Goal: Transaction & Acquisition: Subscribe to service/newsletter

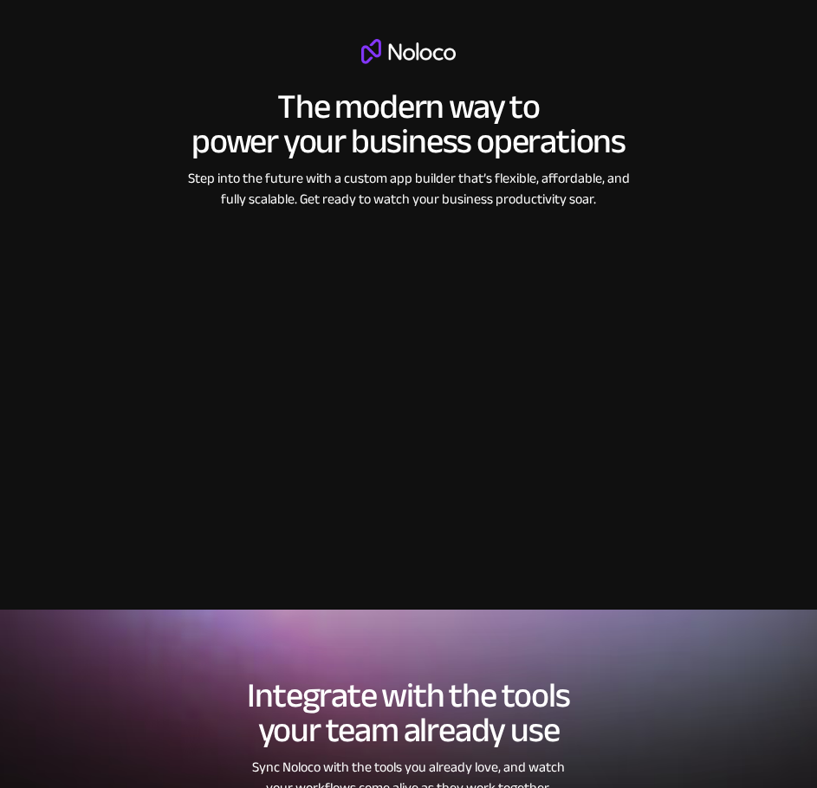
scroll to position [1819, 0]
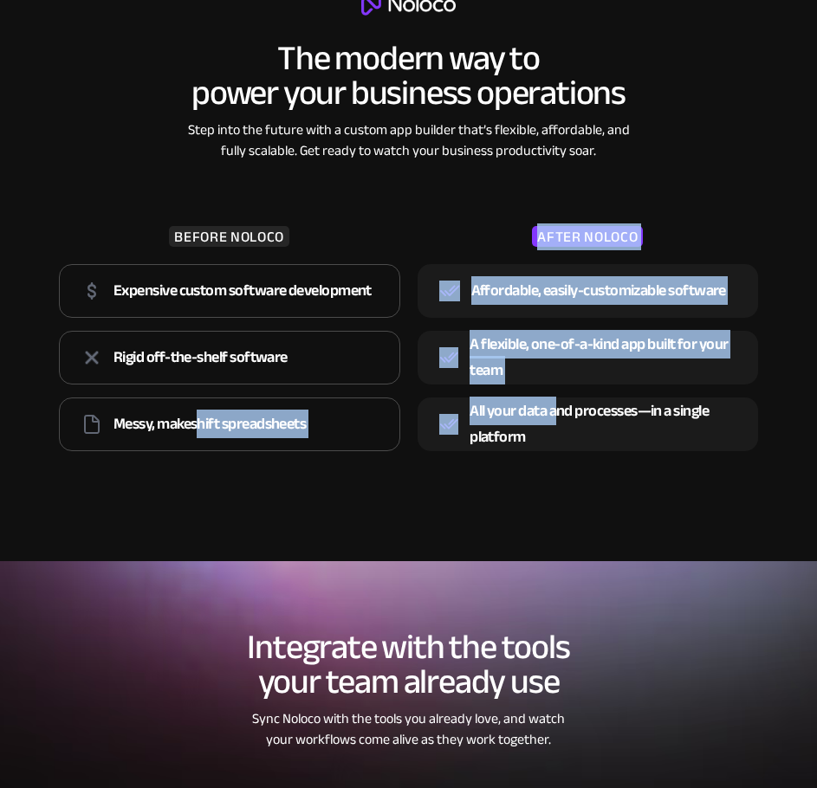
drag, startPoint x: 200, startPoint y: 424, endPoint x: 587, endPoint y: 436, distance: 387.4
click at [558, 401] on div "BEFORE NOLOCO Expensive custom software development Rigid off-the-shelf softwar…" at bounding box center [408, 309] width 716 height 297
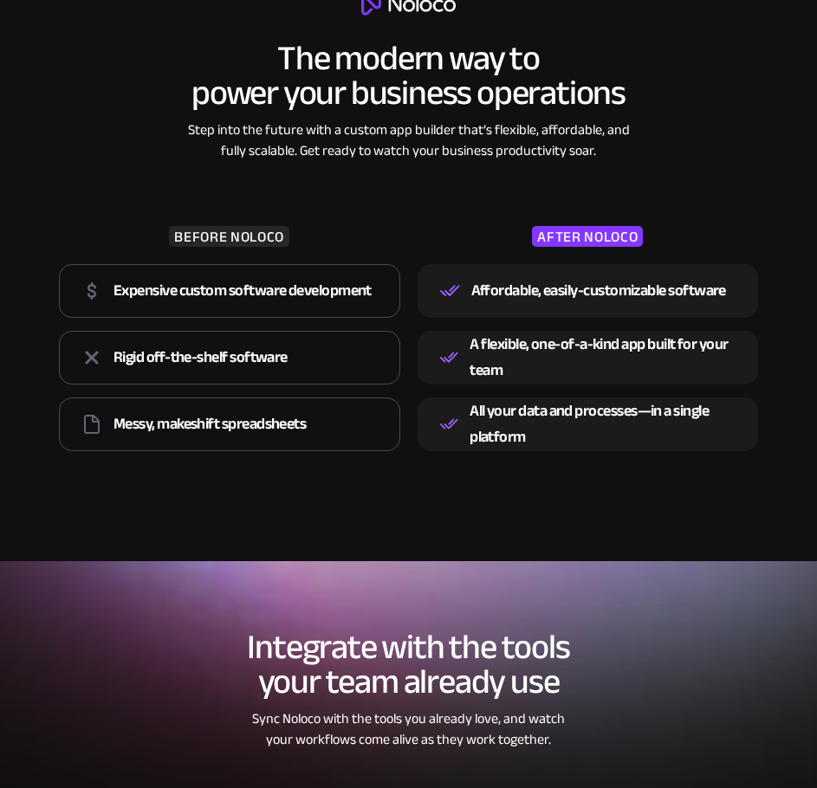
click at [624, 498] on div "The modern way to power your business operations Step into the future with a cu…" at bounding box center [408, 241] width 817 height 536
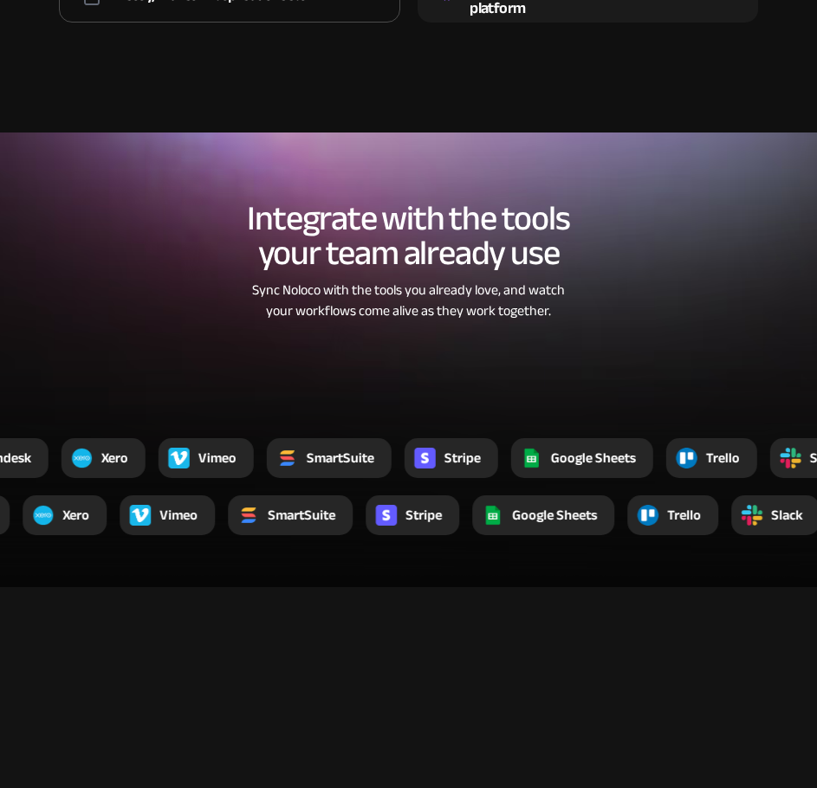
scroll to position [2252, 0]
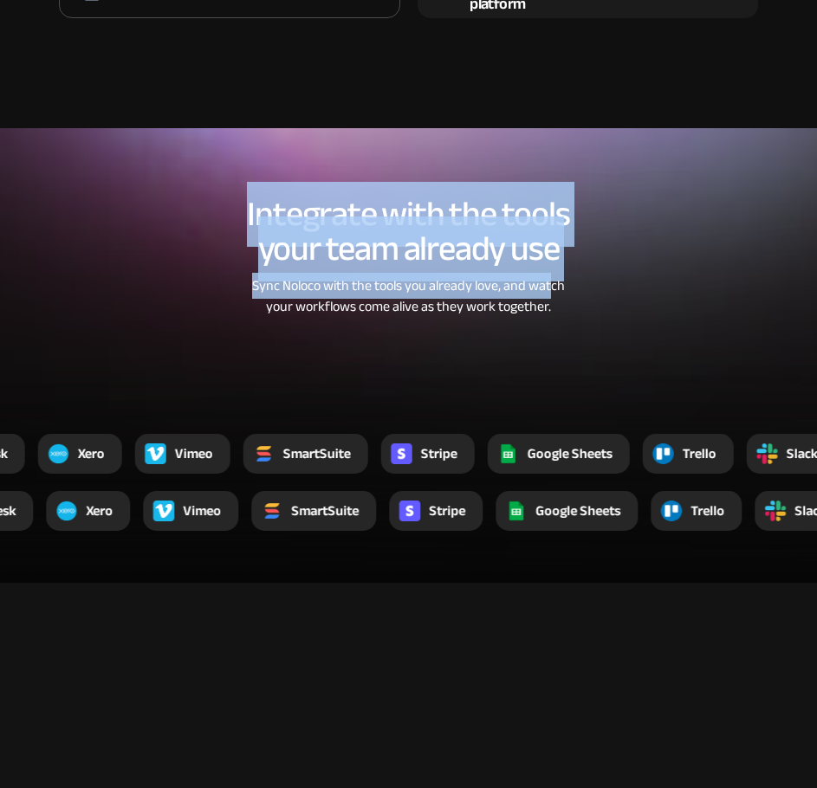
drag, startPoint x: 348, startPoint y: 211, endPoint x: 564, endPoint y: 295, distance: 231.8
click at [554, 292] on div "Integrate with the tools your team already use Sync Noloco with the tools you a…" at bounding box center [408, 274] width 817 height 189
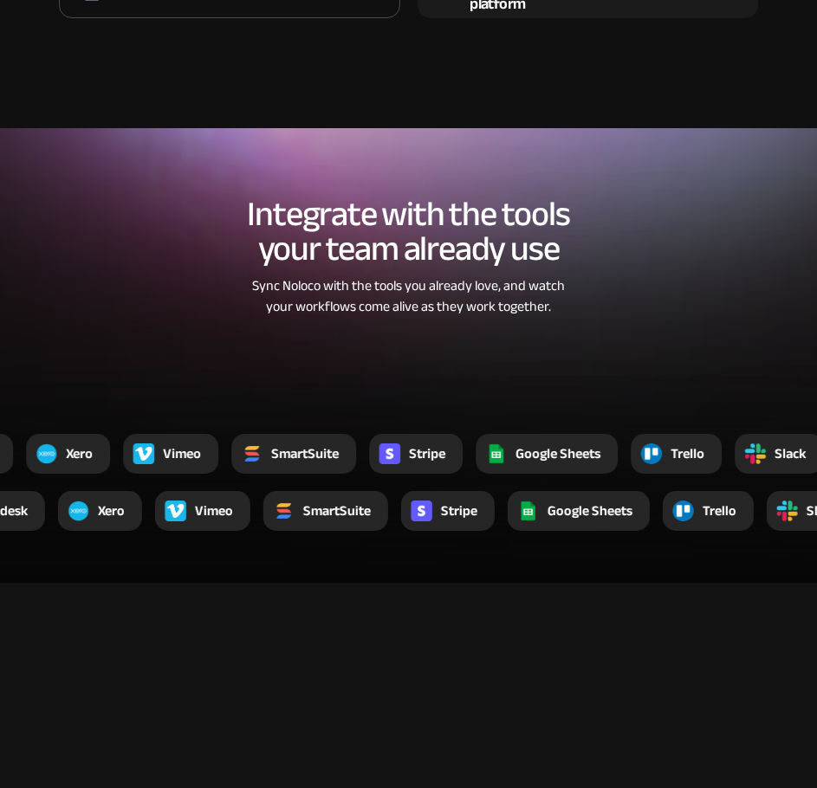
click at [571, 299] on div "Sync Noloco with the tools you already love, and watch your workflows come aliv…" at bounding box center [408, 296] width 459 height 42
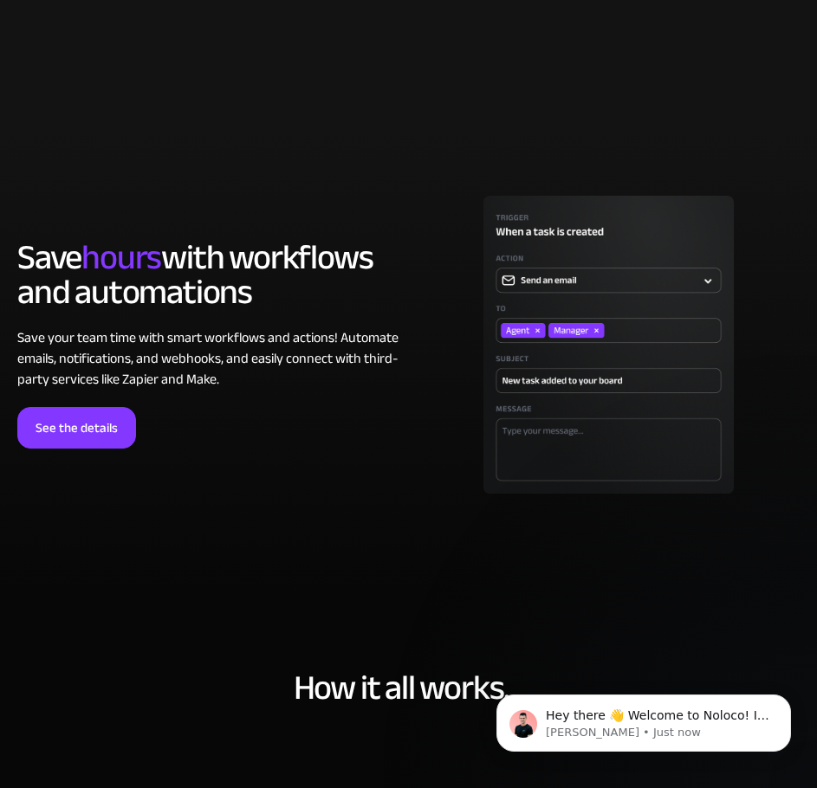
scroll to position [3812, 0]
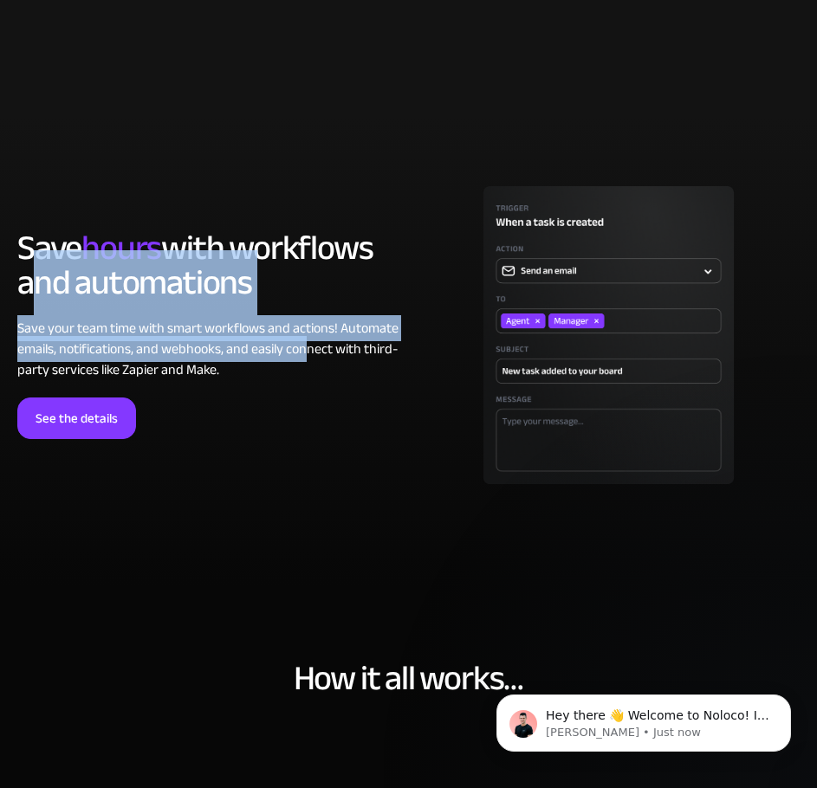
drag, startPoint x: 40, startPoint y: 255, endPoint x: 316, endPoint y: 359, distance: 295.3
click at [309, 357] on div "LOREM IPSUM Save hours with workflows and automations Save your team time with …" at bounding box center [208, 335] width 383 height 208
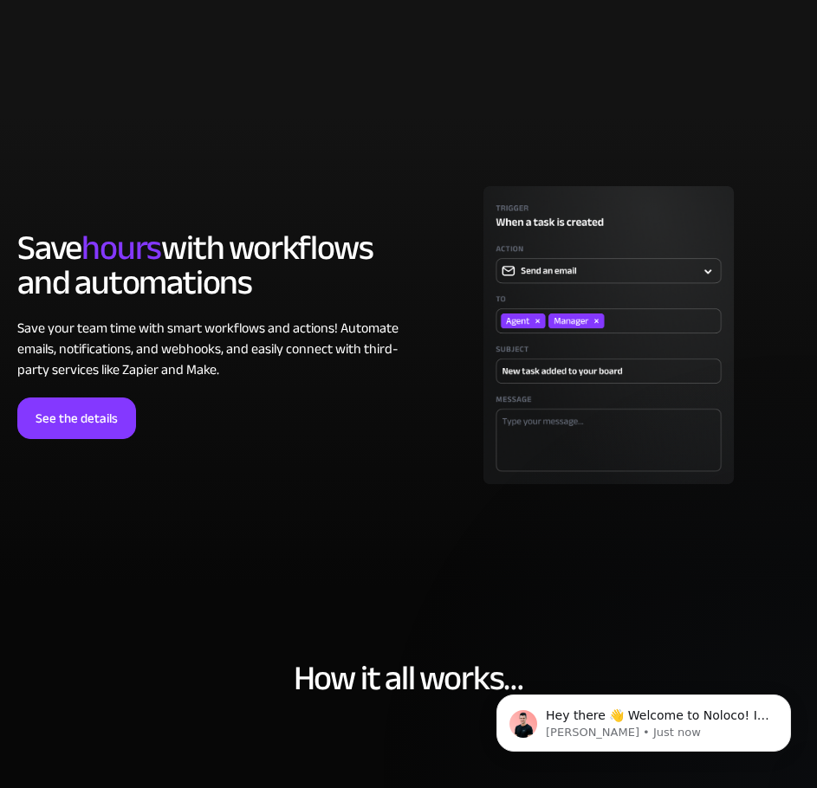
click at [373, 405] on div "See the details" at bounding box center [208, 419] width 383 height 42
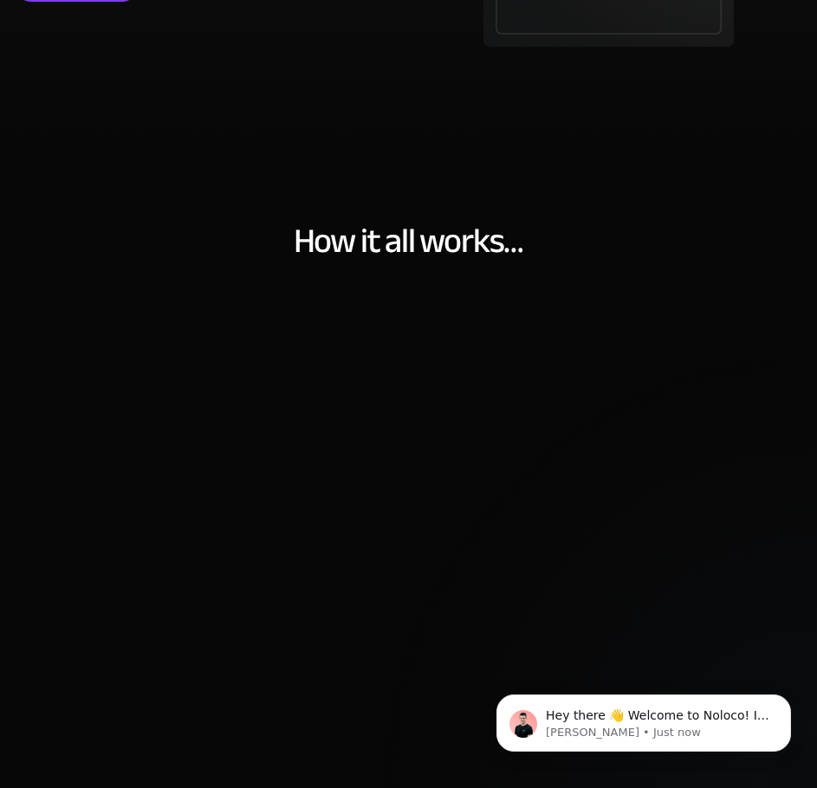
scroll to position [4418, 0]
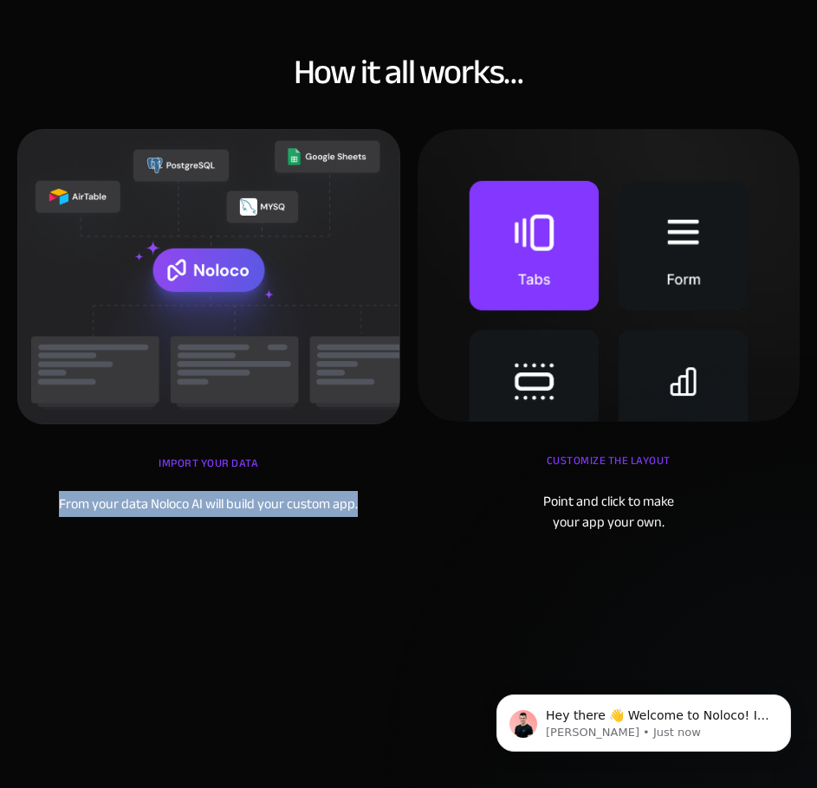
drag, startPoint x: 50, startPoint y: 501, endPoint x: 389, endPoint y: 513, distance: 339.0
click at [383, 512] on div "From your data Noloco AI will build your custom app." at bounding box center [208, 504] width 383 height 21
click at [390, 513] on div "From your data Noloco AI will build your custom app." at bounding box center [208, 504] width 383 height 21
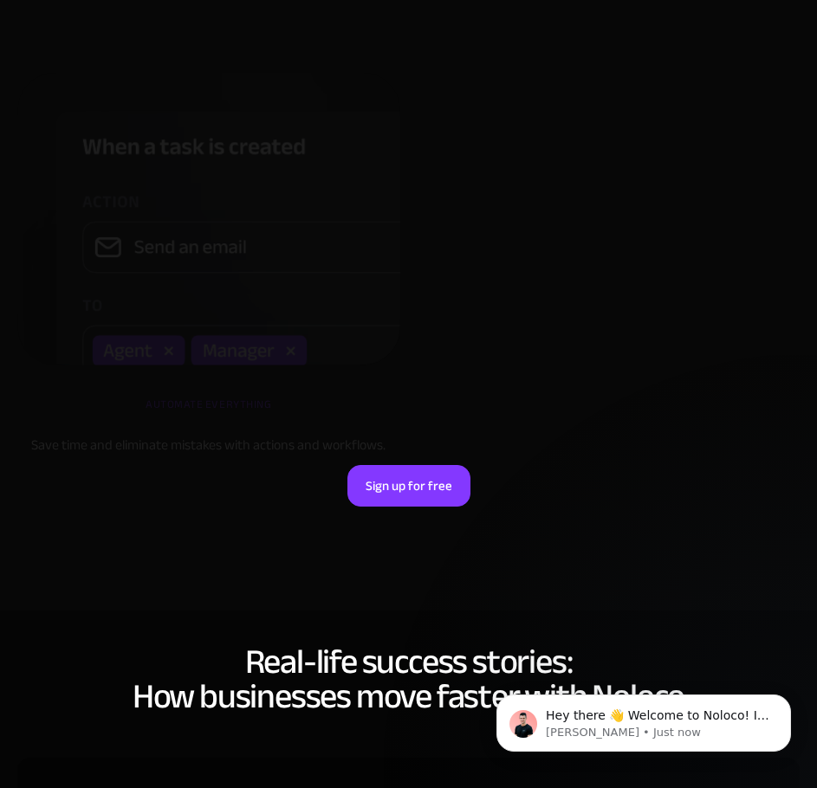
scroll to position [5025, 0]
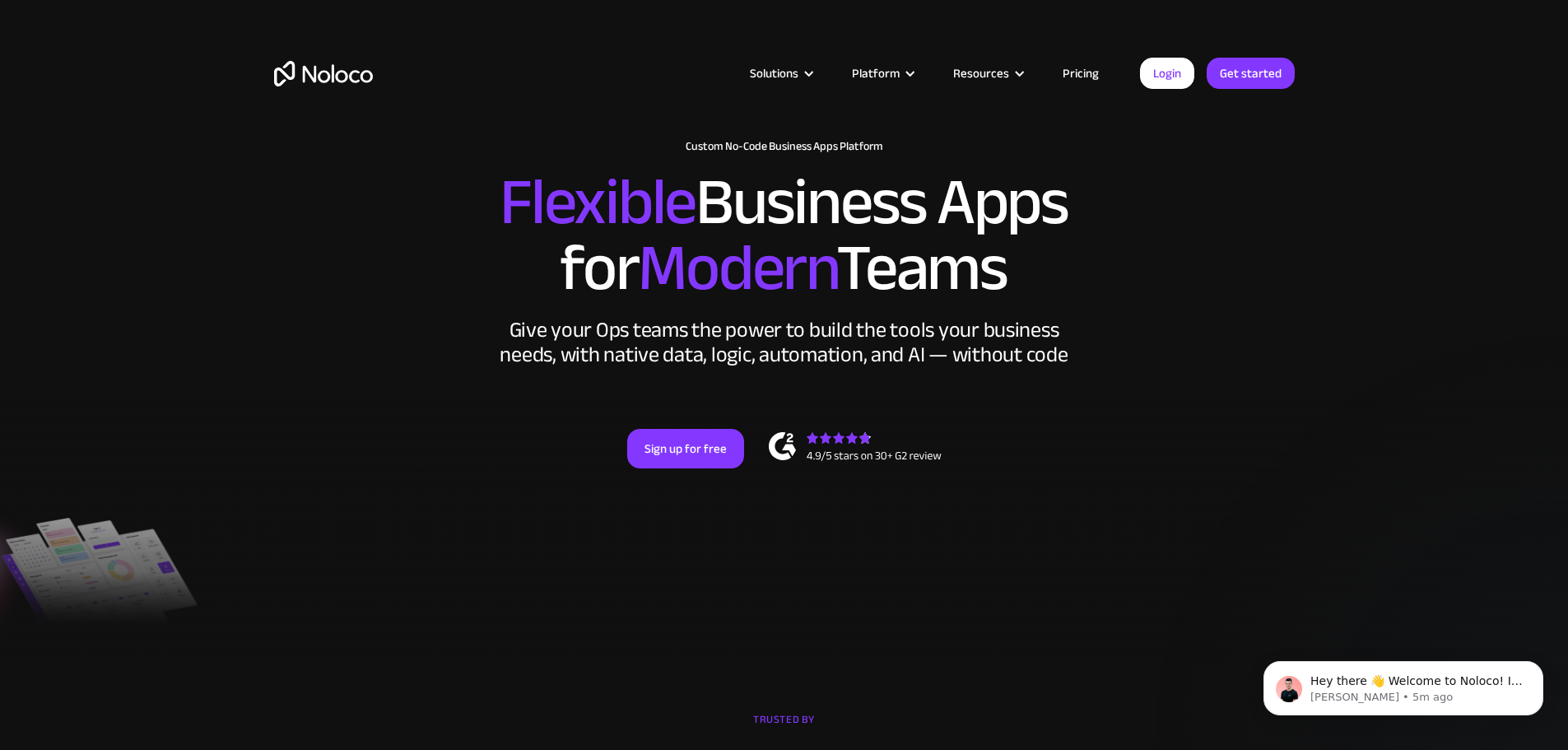
click at [1095, 77] on link "Pricing" at bounding box center [1080, 73] width 77 height 22
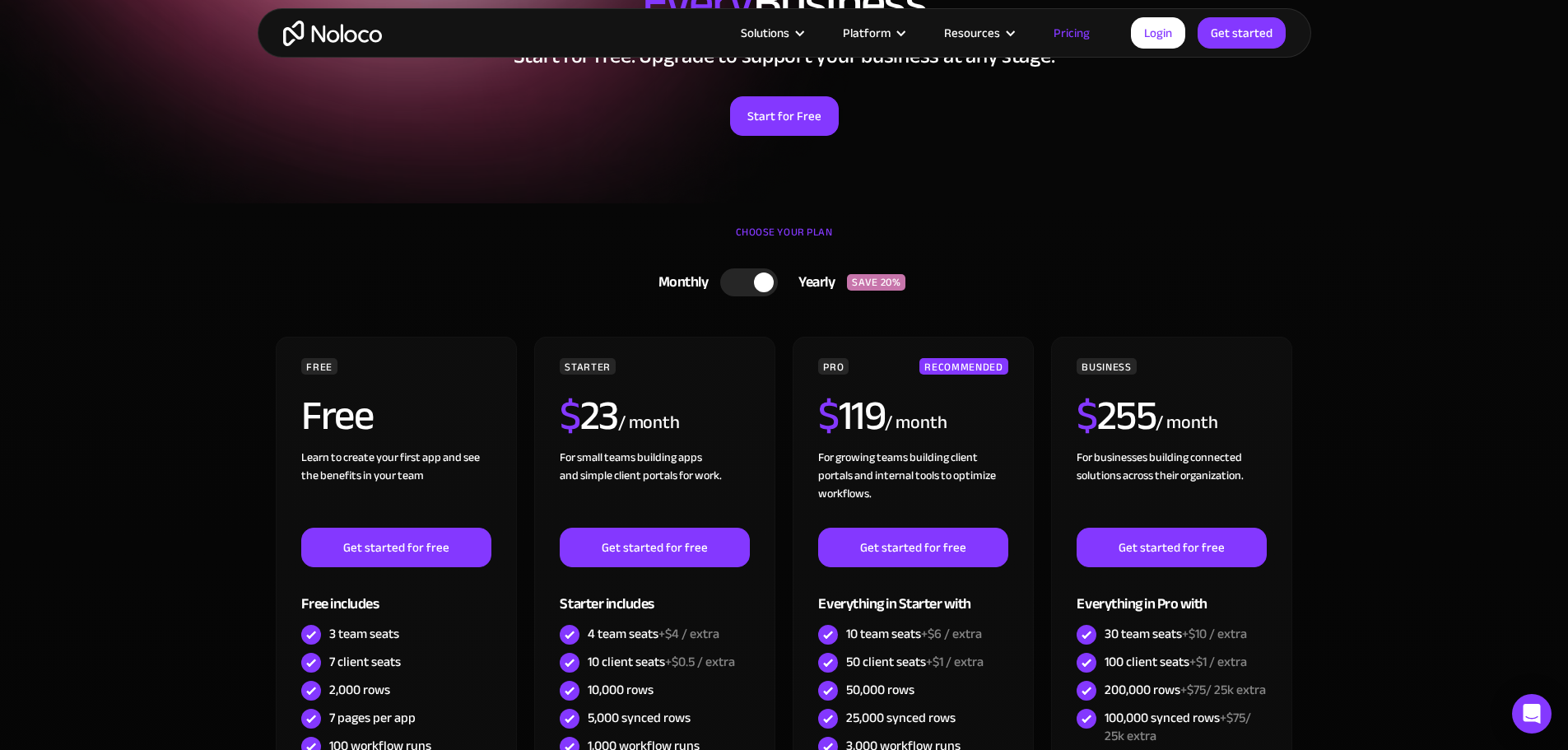
scroll to position [330, 0]
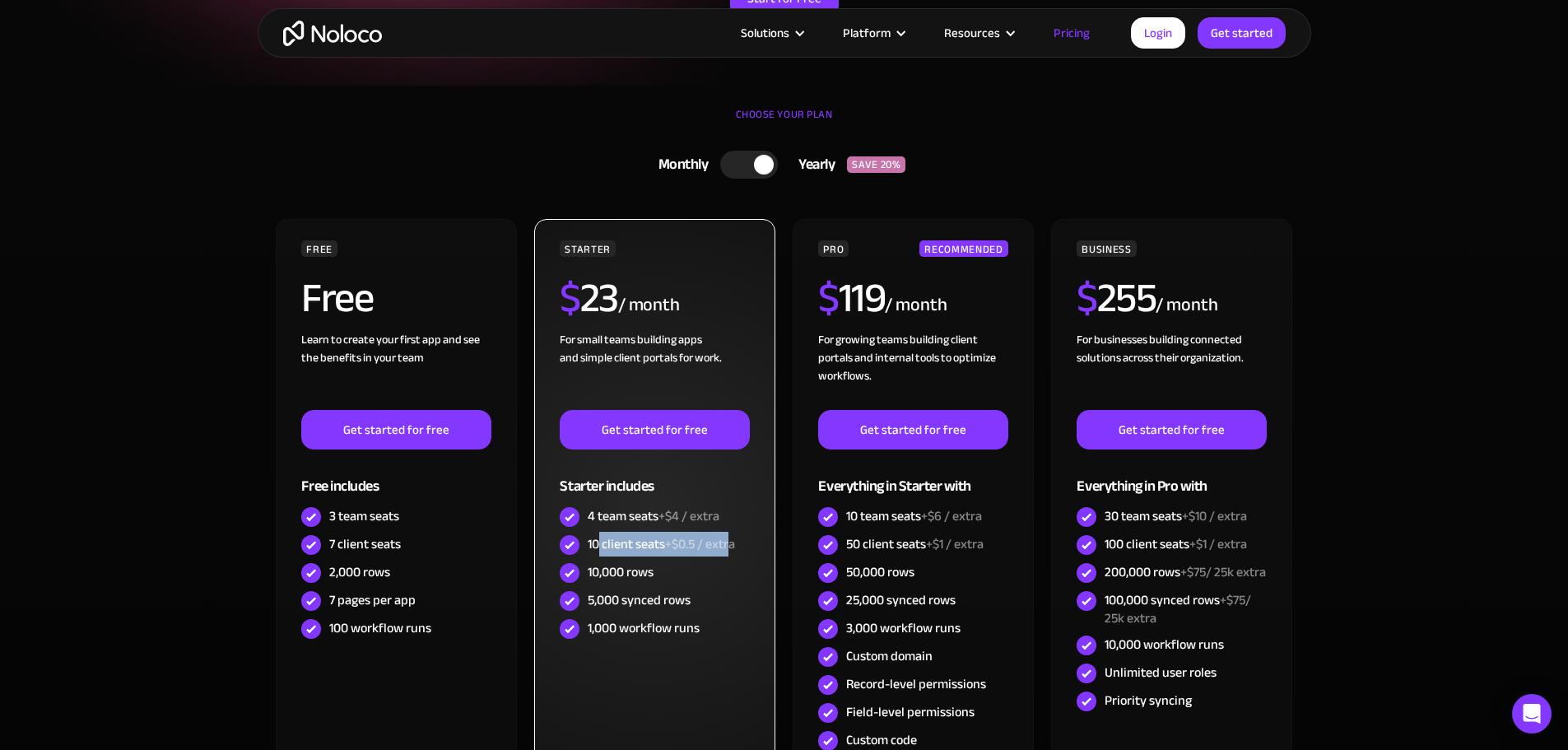
drag, startPoint x: 695, startPoint y: 546, endPoint x: 733, endPoint y: 548, distance: 38.1
click at [733, 548] on div "10 client seats +$0.5 / extra" at bounding box center [661, 544] width 147 height 18
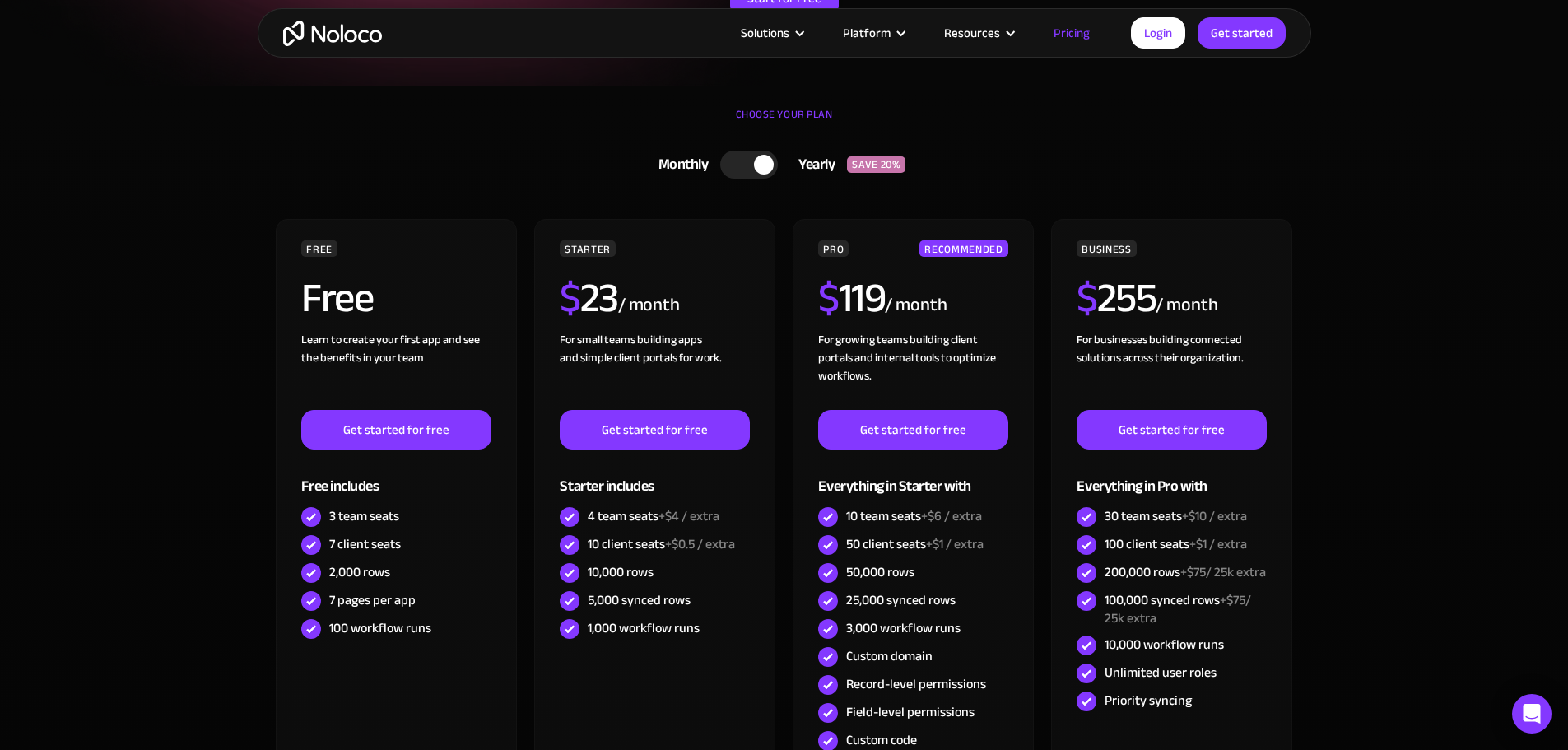
click at [1458, 400] on section "CHOOSE YOUR PLAN Monthly Yearly SAVE 20% Monthly Yearly SAVE 20% FREE Free Lear…" at bounding box center [784, 510] width 1568 height 848
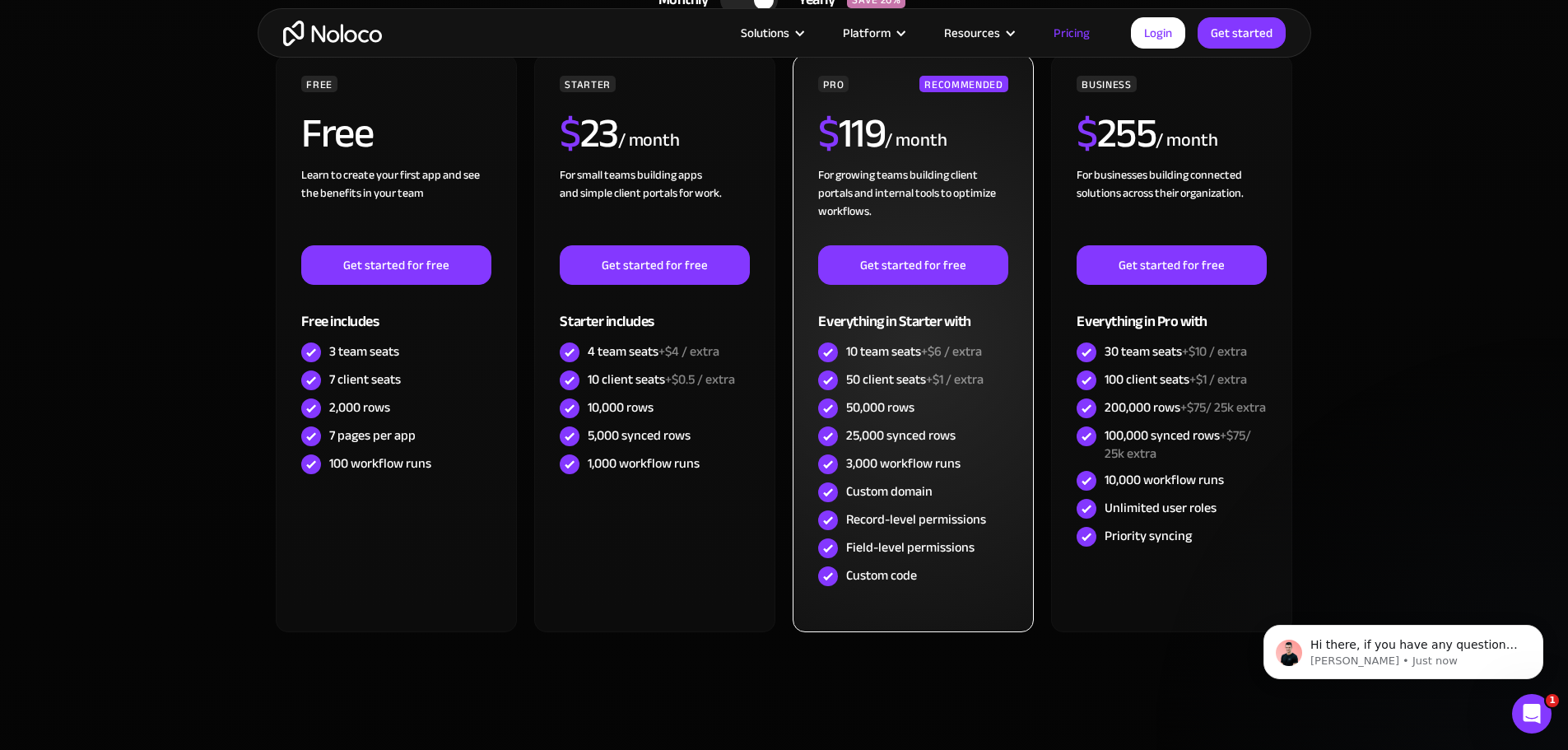
scroll to position [0, 0]
drag, startPoint x: 850, startPoint y: 351, endPoint x: 989, endPoint y: 379, distance: 141.8
click at [990, 380] on div "PRO RECOMMENDED $ 119 / month For growing teams building client portals and int…" at bounding box center [912, 333] width 189 height 514
click at [975, 375] on span "+$1 / extra" at bounding box center [955, 379] width 58 height 25
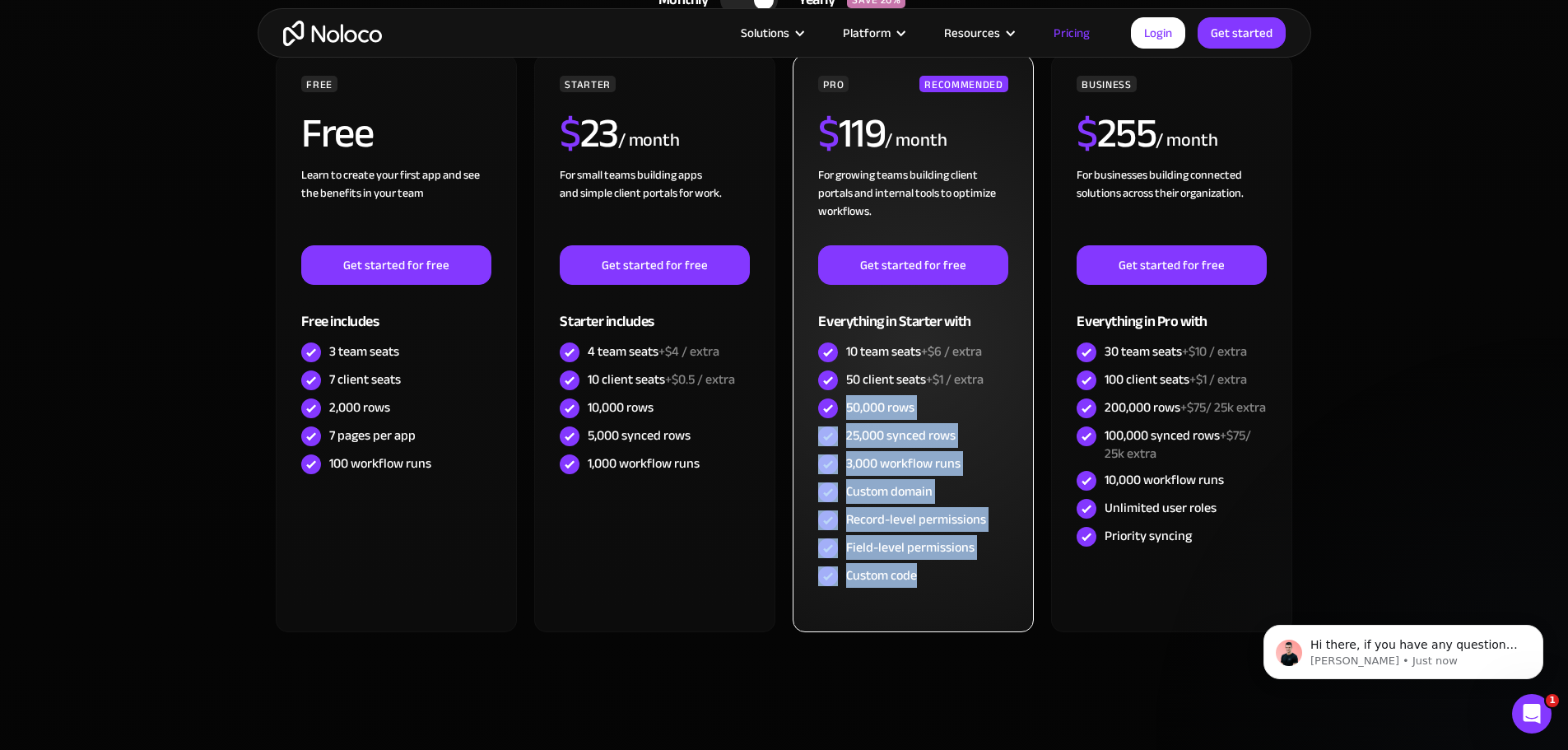
drag, startPoint x: 844, startPoint y: 403, endPoint x: 985, endPoint y: 576, distance: 223.2
click at [985, 576] on div "PRO RECOMMENDED $ 119 / month For growing teams building client portals and int…" at bounding box center [912, 333] width 189 height 514
click at [984, 576] on div "Custom code" at bounding box center [912, 576] width 189 height 28
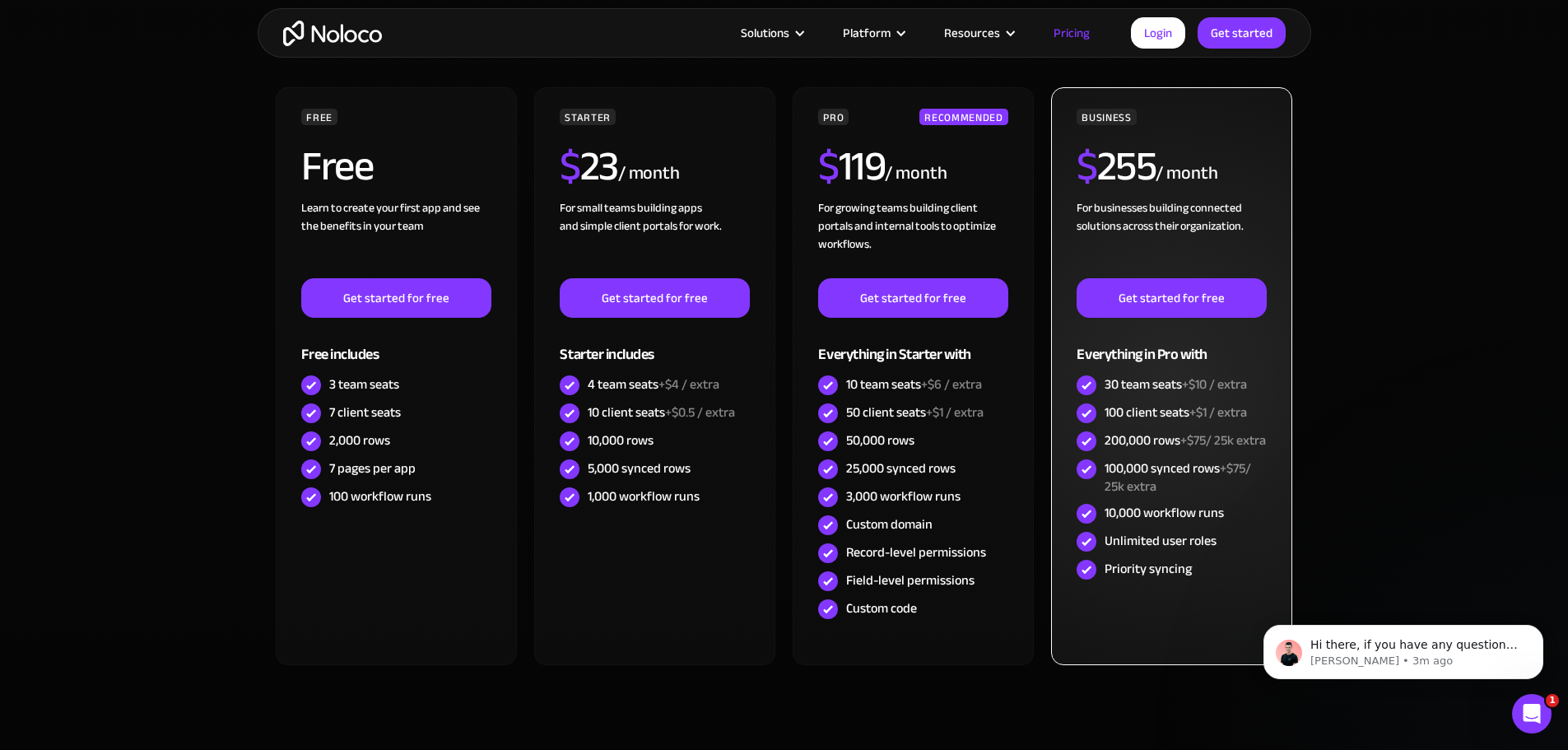
scroll to position [330, 0]
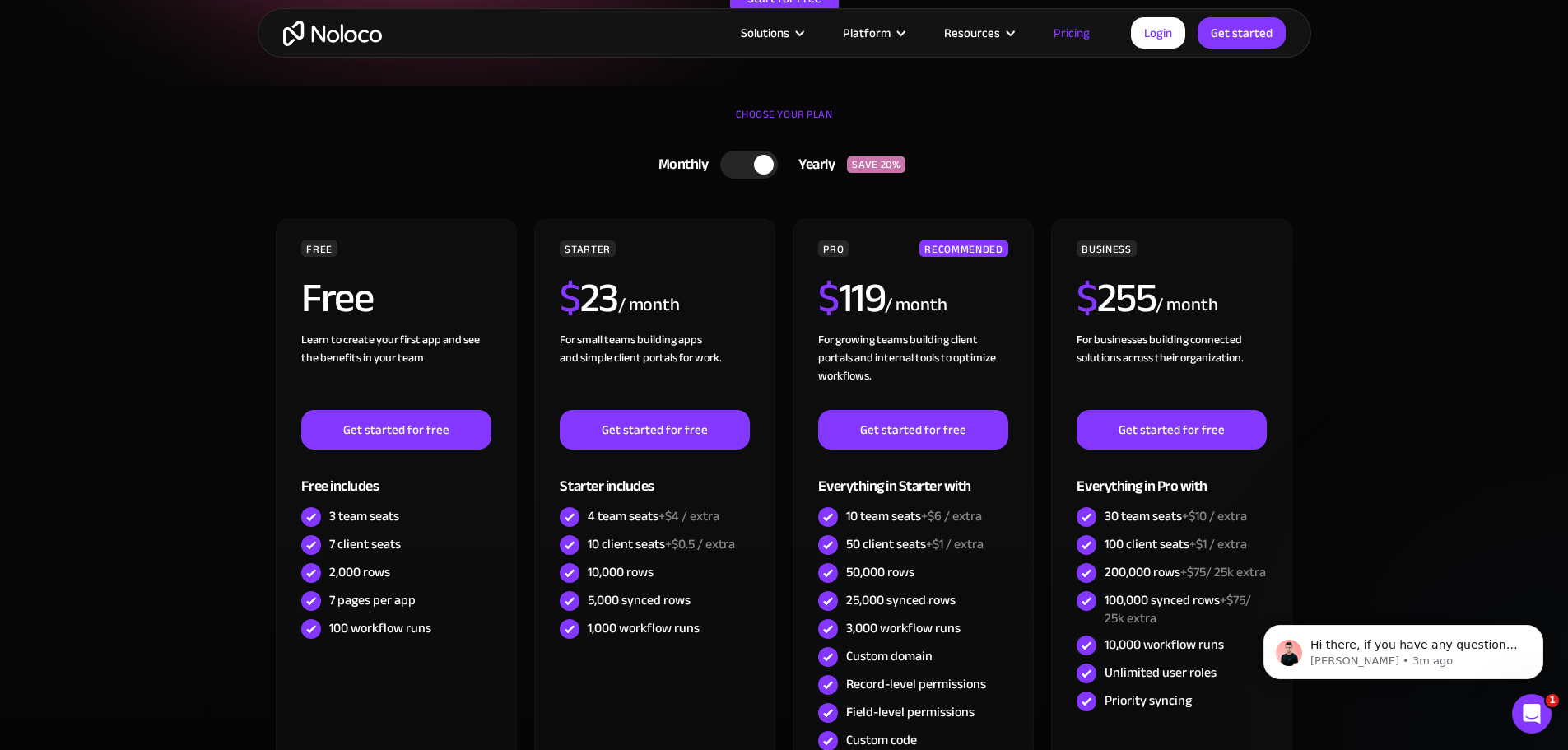
click at [765, 168] on div at bounding box center [764, 164] width 20 height 20
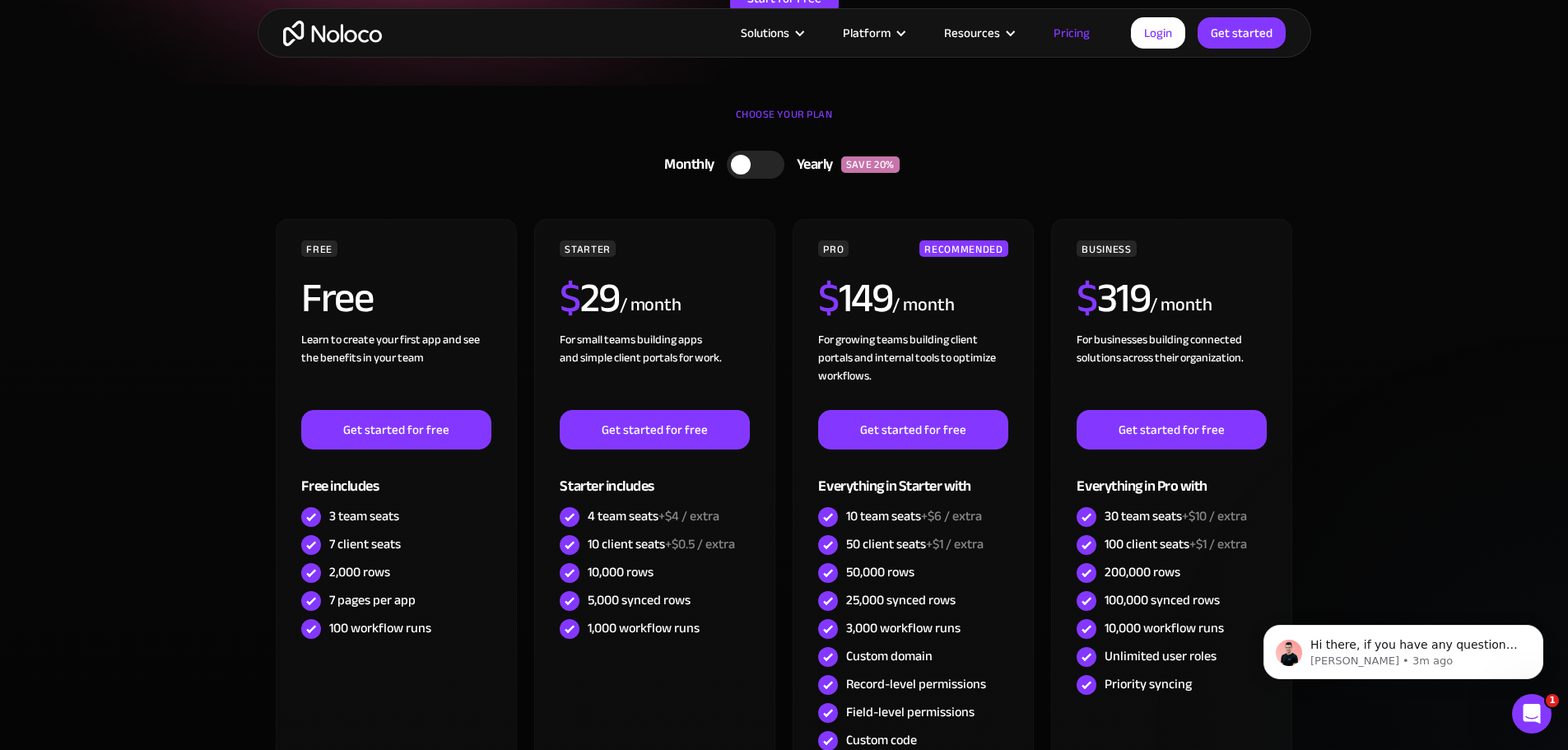
click at [765, 168] on div at bounding box center [755, 164] width 58 height 28
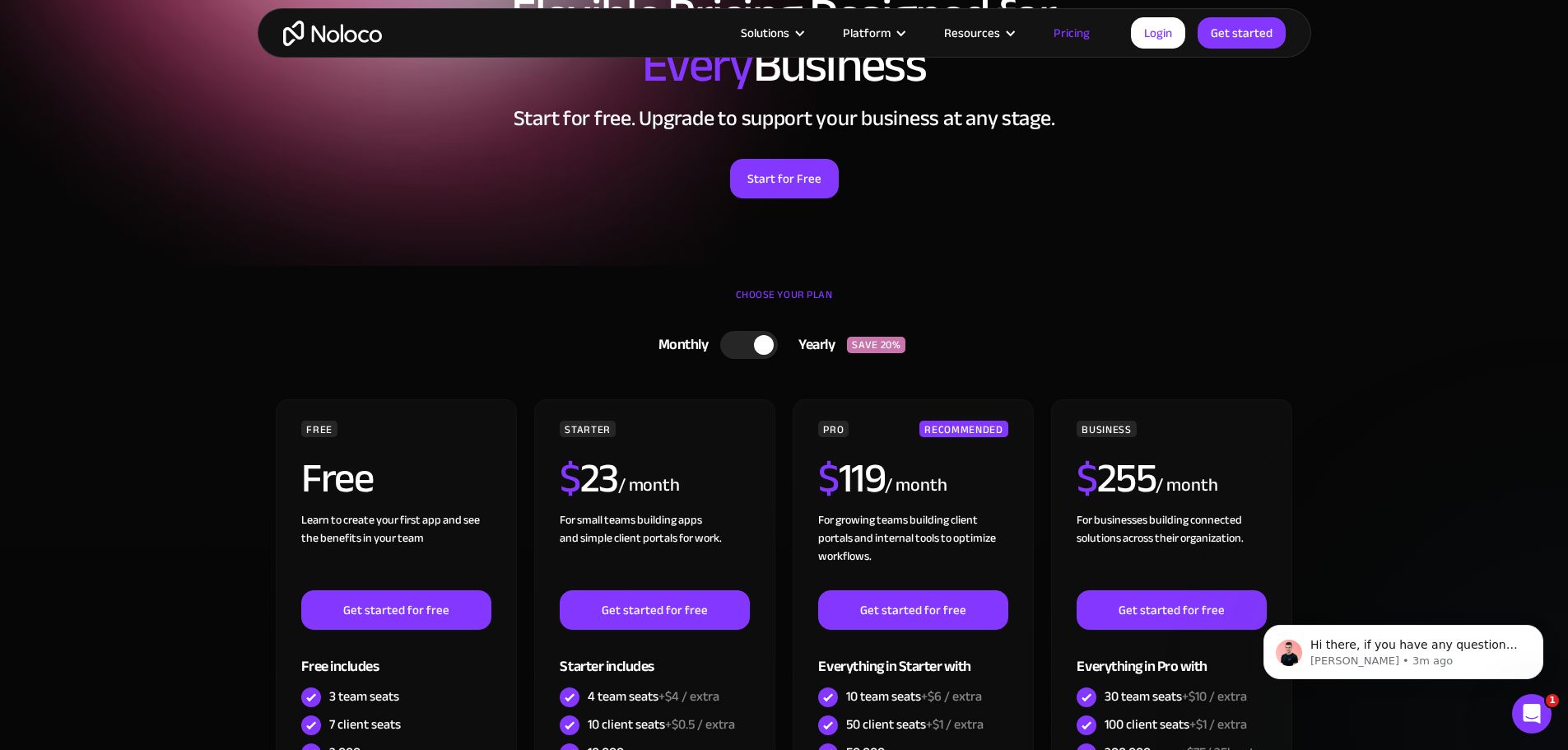
scroll to position [83, 0]
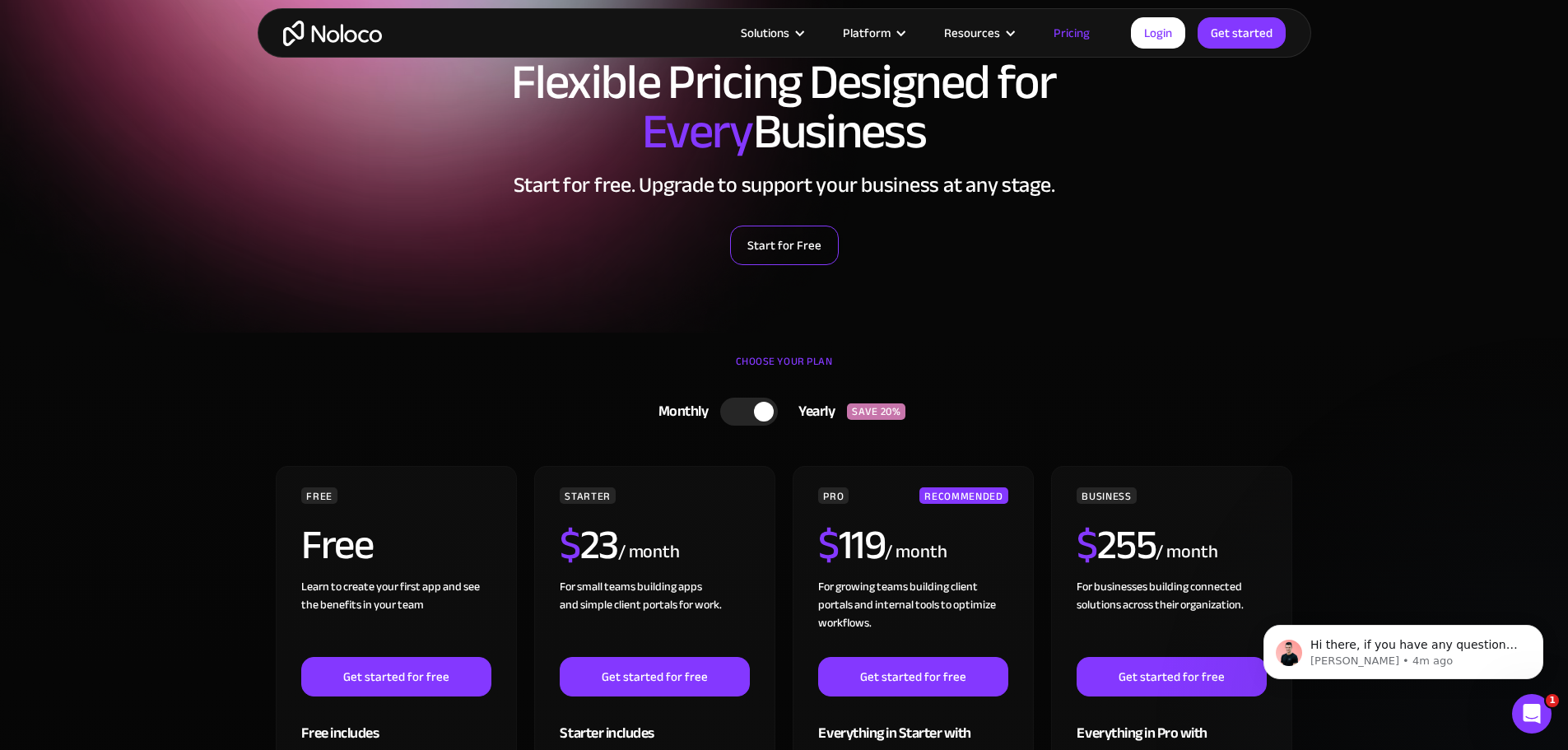
click at [785, 259] on link "Start for Free" at bounding box center [784, 245] width 108 height 40
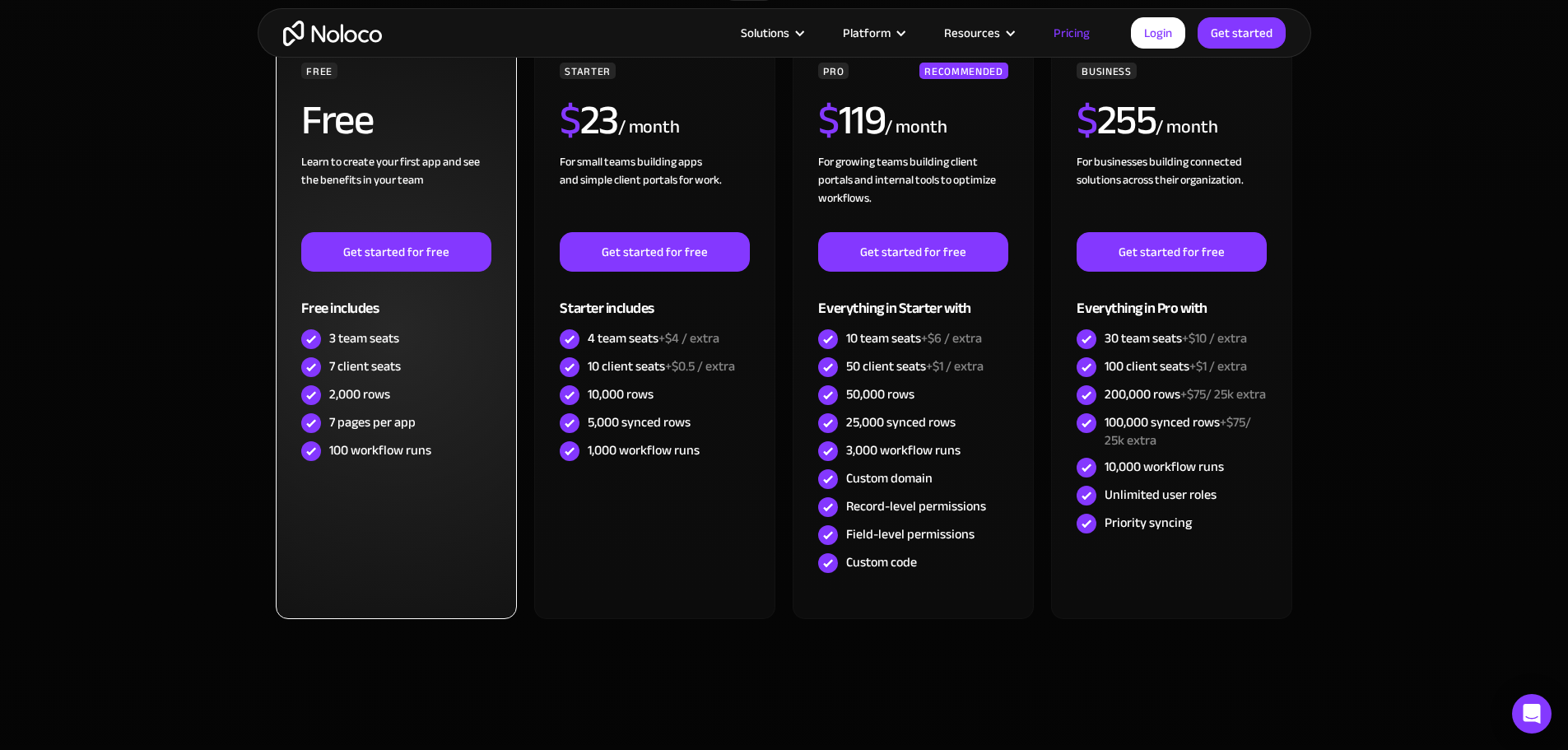
scroll to position [494, 0]
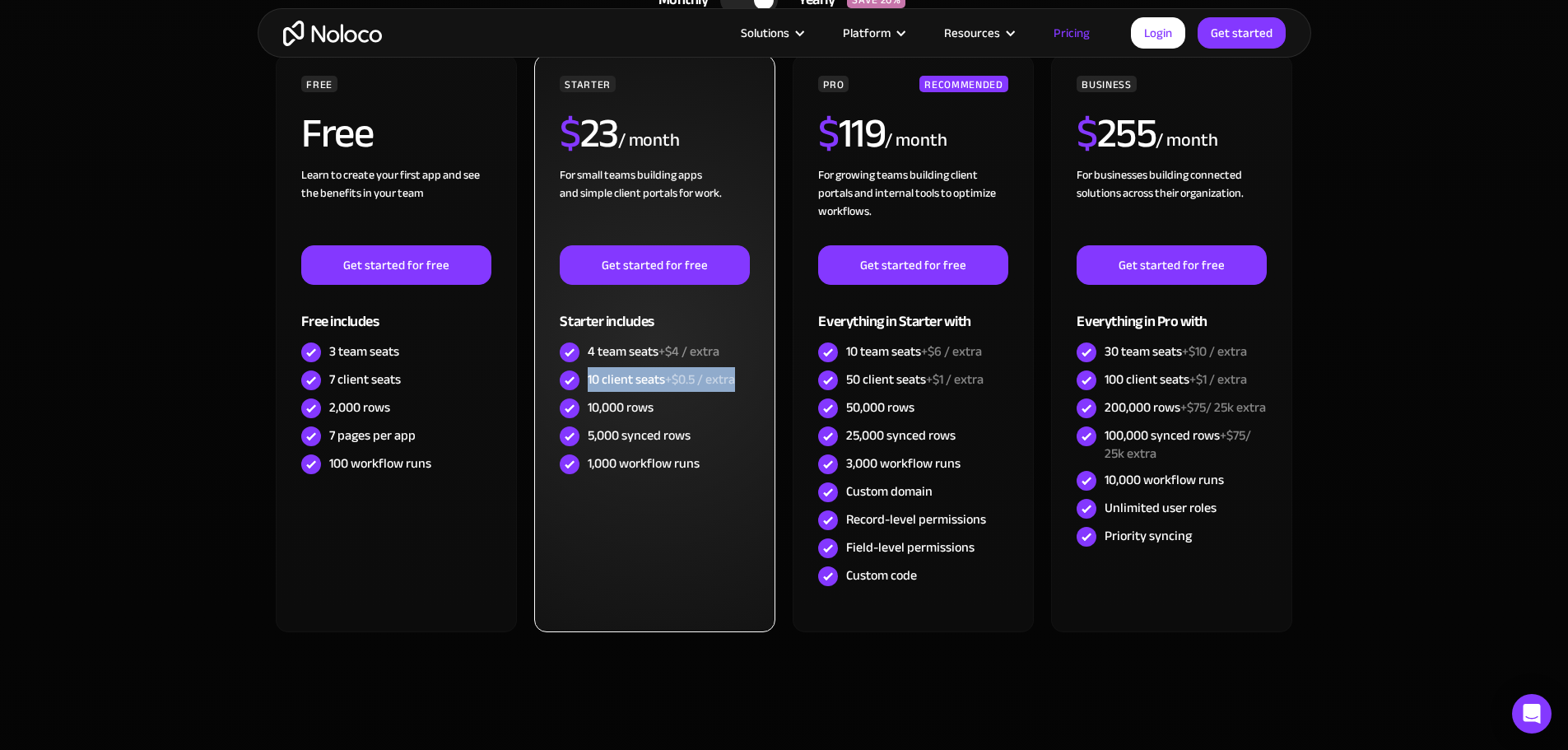
drag, startPoint x: 589, startPoint y: 382, endPoint x: 736, endPoint y: 385, distance: 147.0
click at [736, 385] on div "10 client seats +$0.5 / extra" at bounding box center [661, 379] width 147 height 18
click at [700, 381] on span "+$0.5 / extra" at bounding box center [700, 379] width 70 height 25
click at [717, 381] on span "+$0.5 / extra" at bounding box center [700, 379] width 70 height 25
click at [736, 388] on span "+$0.5 / extra" at bounding box center [700, 379] width 70 height 25
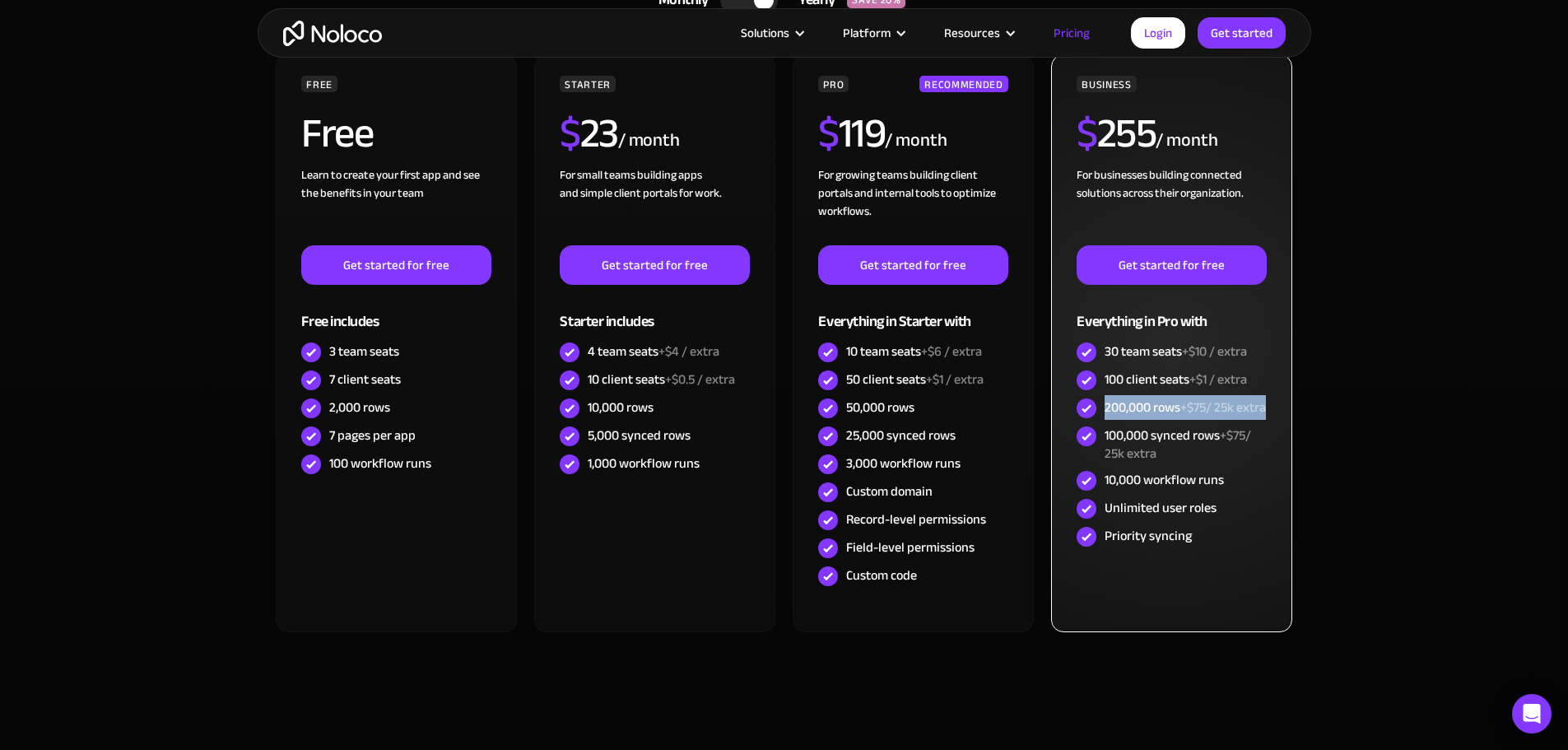
drag, startPoint x: 1161, startPoint y: 428, endPoint x: 1101, endPoint y: 405, distance: 64.3
click at [1101, 405] on div "200,000 rows +$75/ 25k extra" at bounding box center [1171, 408] width 189 height 28
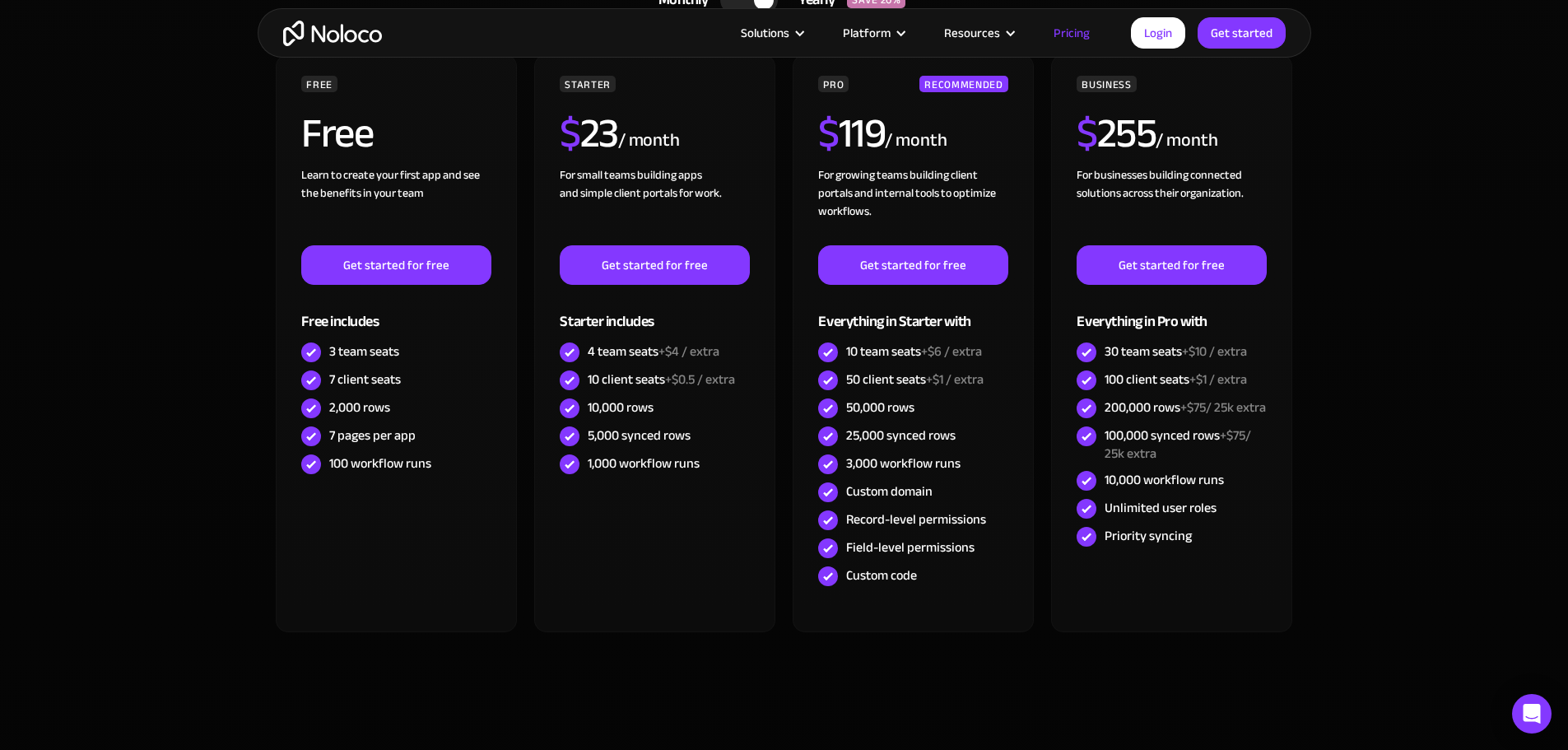
click at [1474, 374] on section "CHOOSE YOUR PLAN Monthly Yearly SAVE 20% Monthly Yearly SAVE 20% FREE Free Lear…" at bounding box center [784, 345] width 1568 height 848
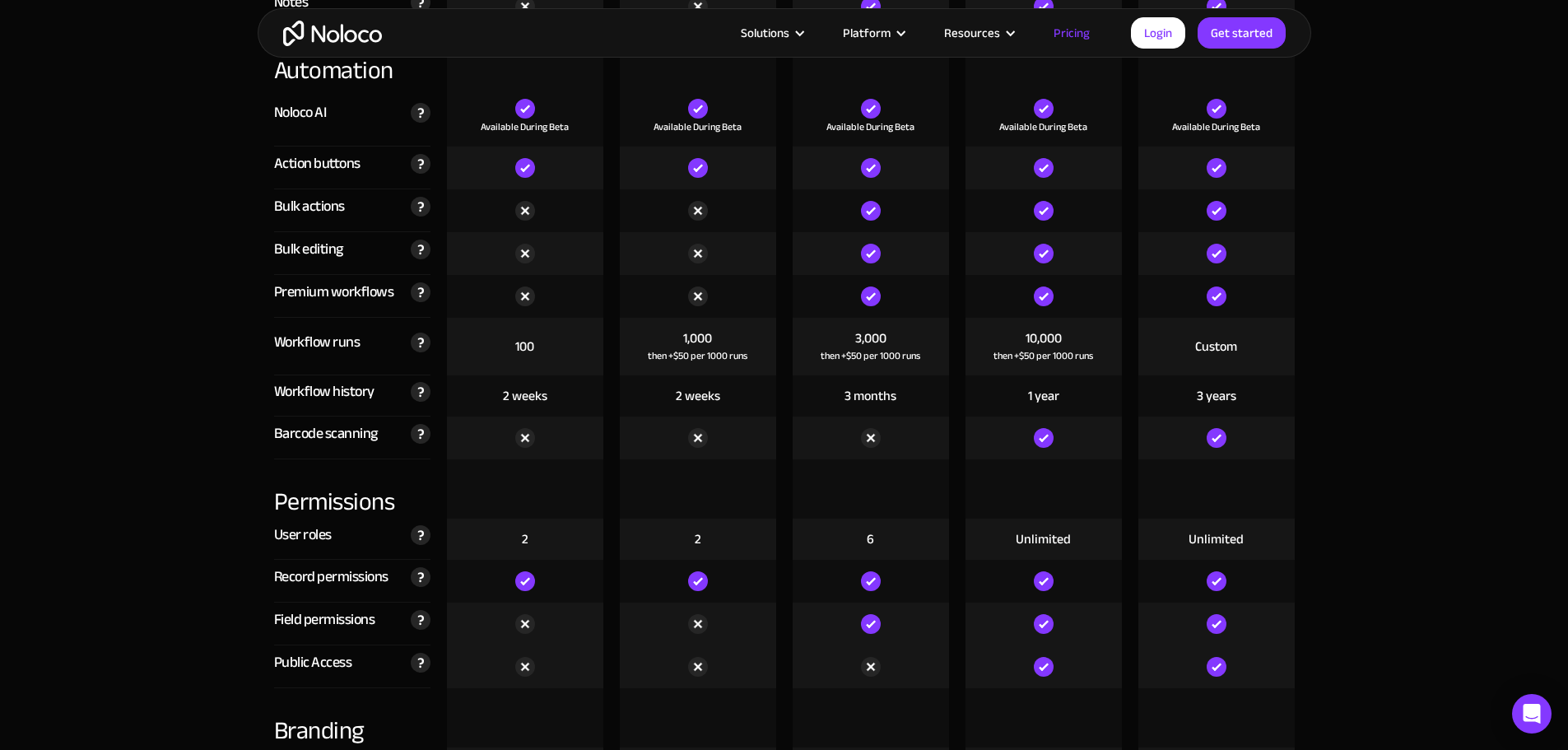
scroll to position [0, 0]
